Goal: Task Accomplishment & Management: Manage account settings

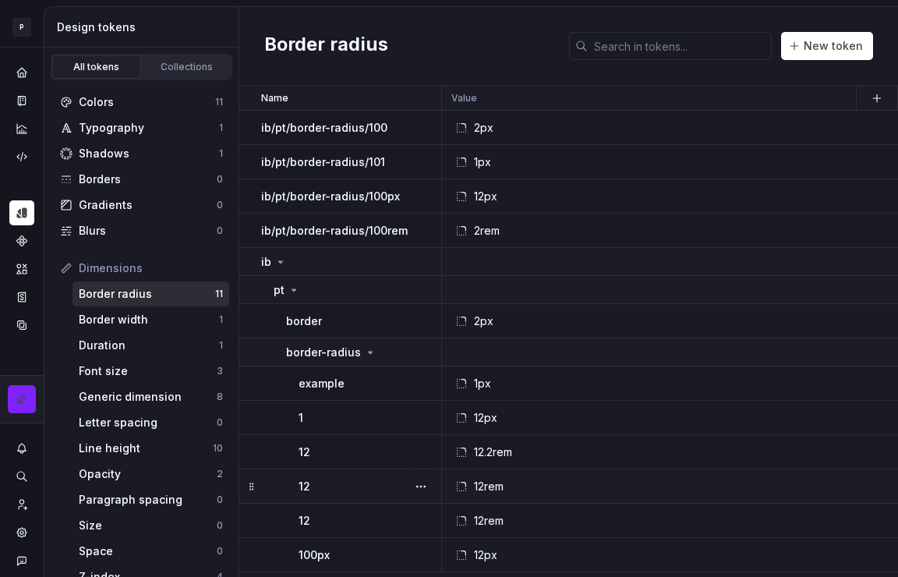
scroll to position [2, 0]
click at [432, 192] on div at bounding box center [421, 196] width 41 height 34
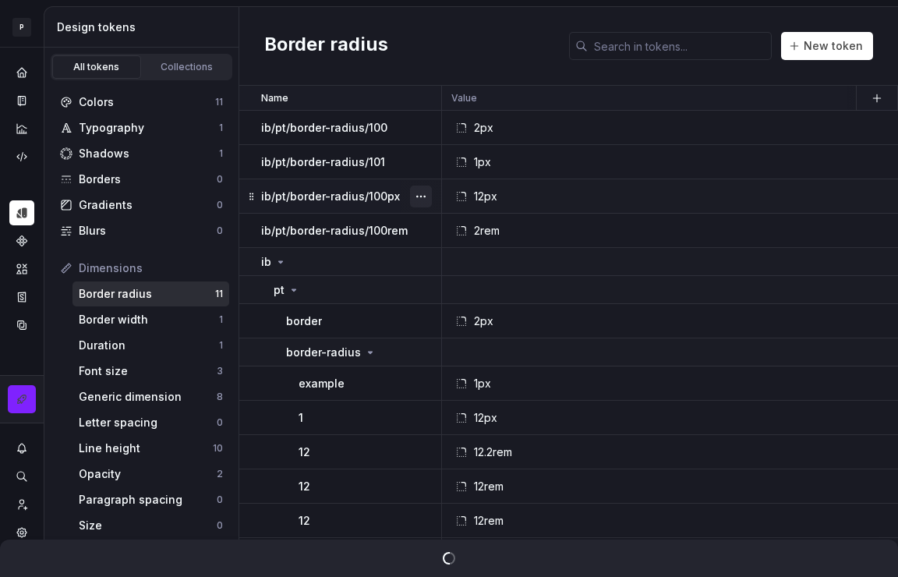
click at [427, 193] on button "button" at bounding box center [421, 196] width 22 height 22
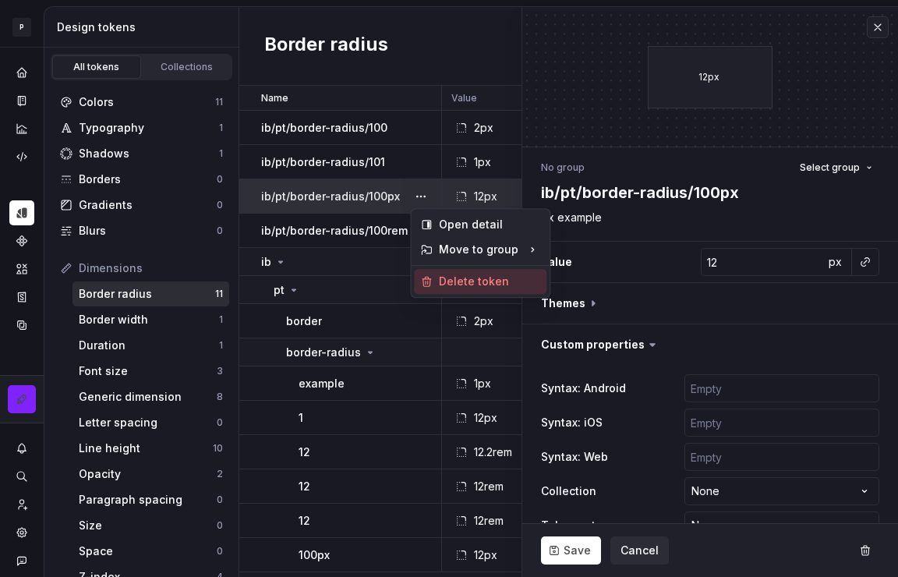
click at [460, 275] on div "Delete token" at bounding box center [489, 282] width 101 height 16
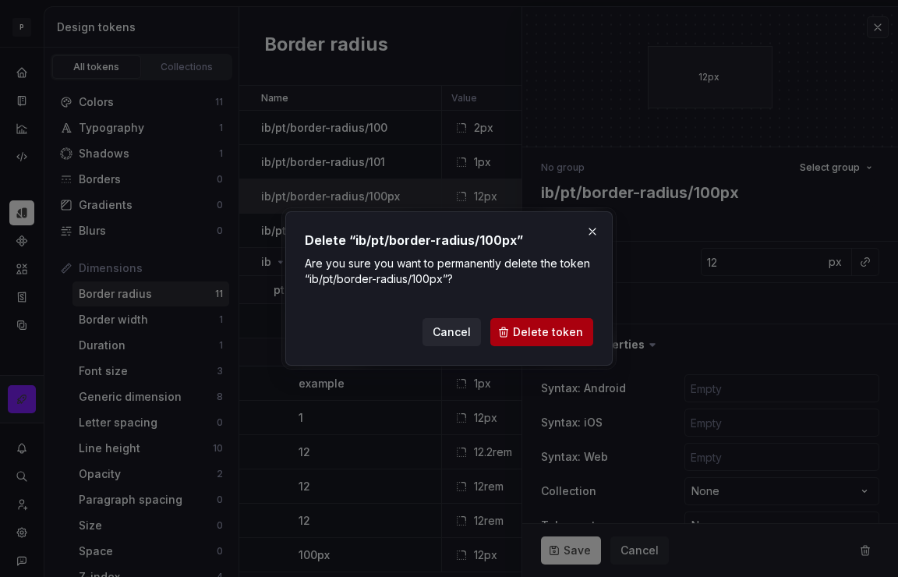
click at [528, 329] on span "Delete token" at bounding box center [548, 332] width 70 height 16
type textarea "*"
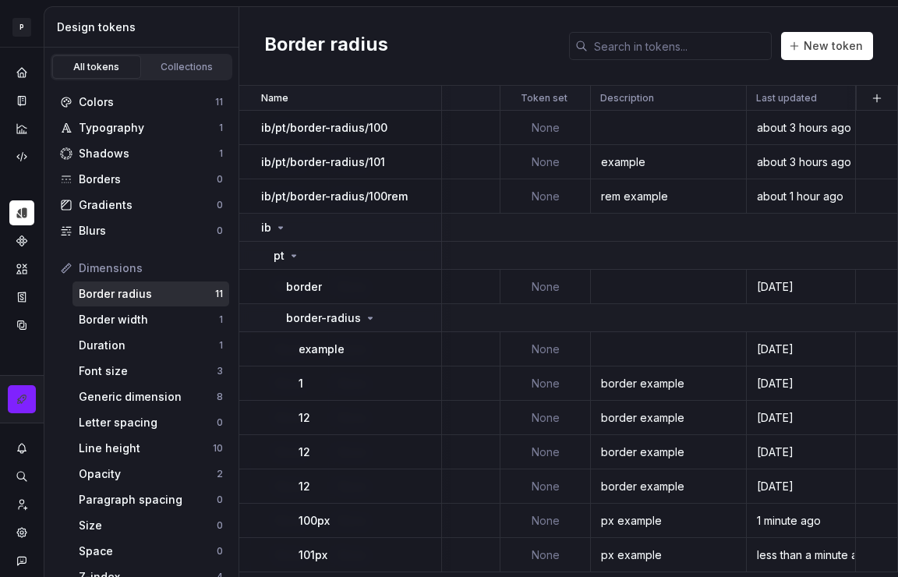
scroll to position [2, 1783]
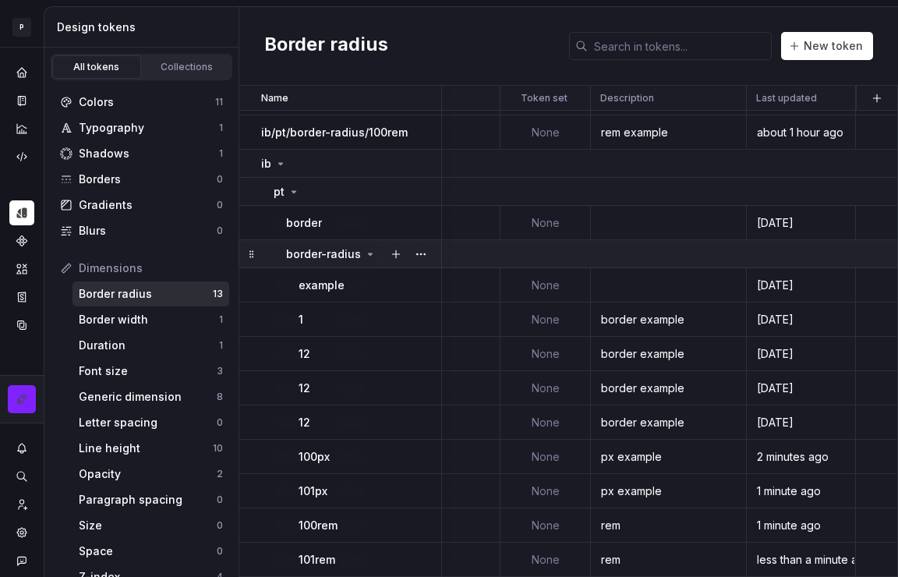
scroll to position [70, 1783]
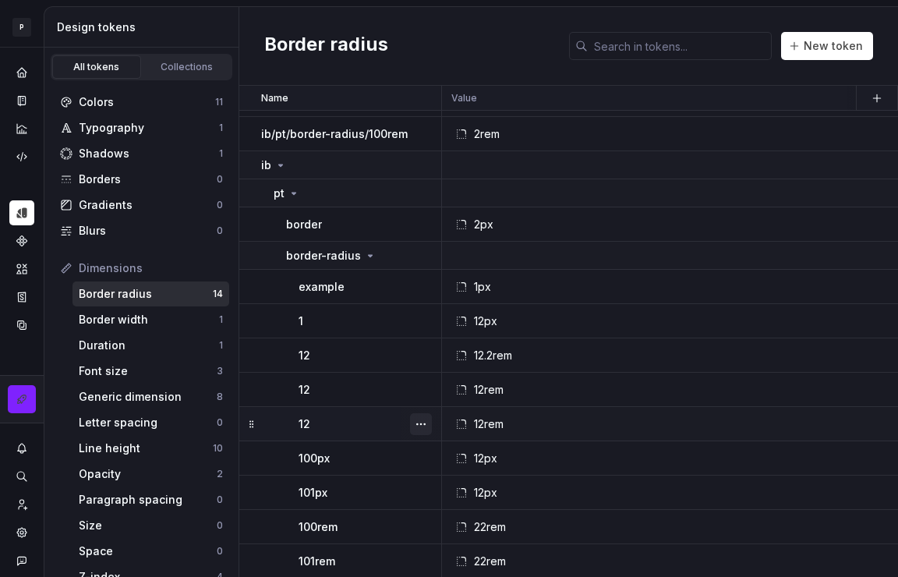
scroll to position [104, 0]
